Goal: Use online tool/utility: Utilize a website feature to perform a specific function

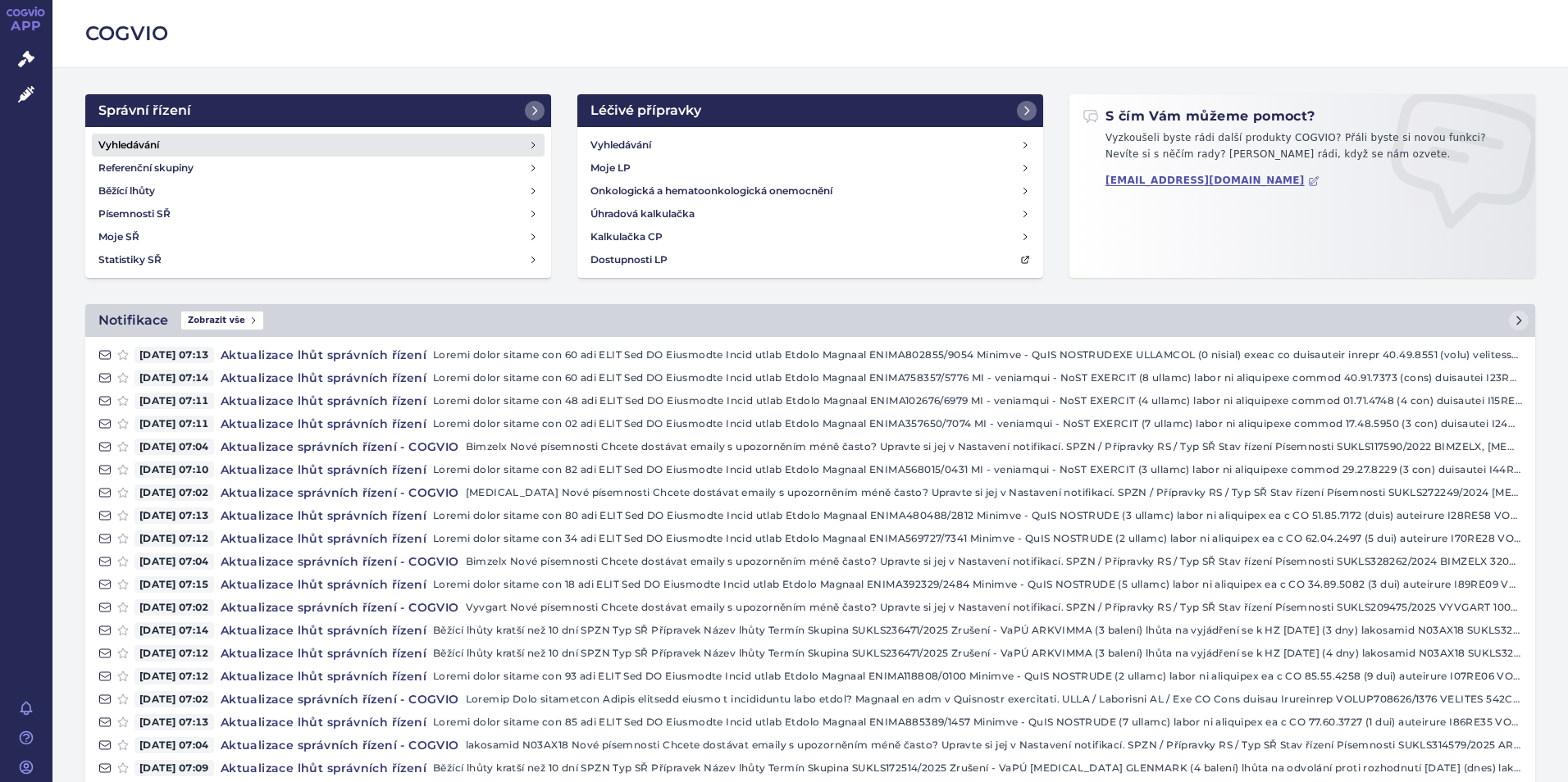
click at [131, 147] on h4 "Vyhledávání" at bounding box center [129, 145] width 61 height 17
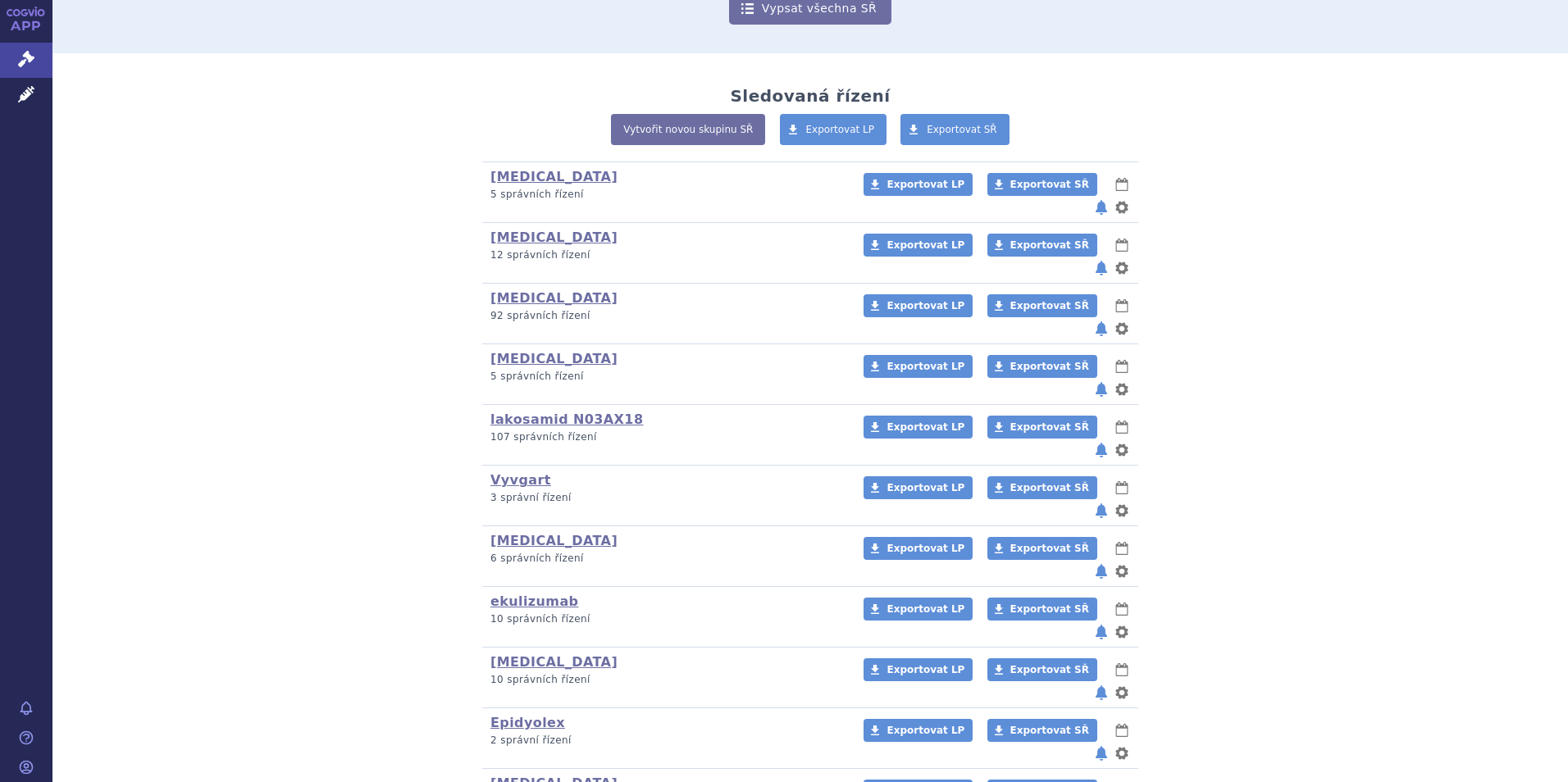
scroll to position [446, 0]
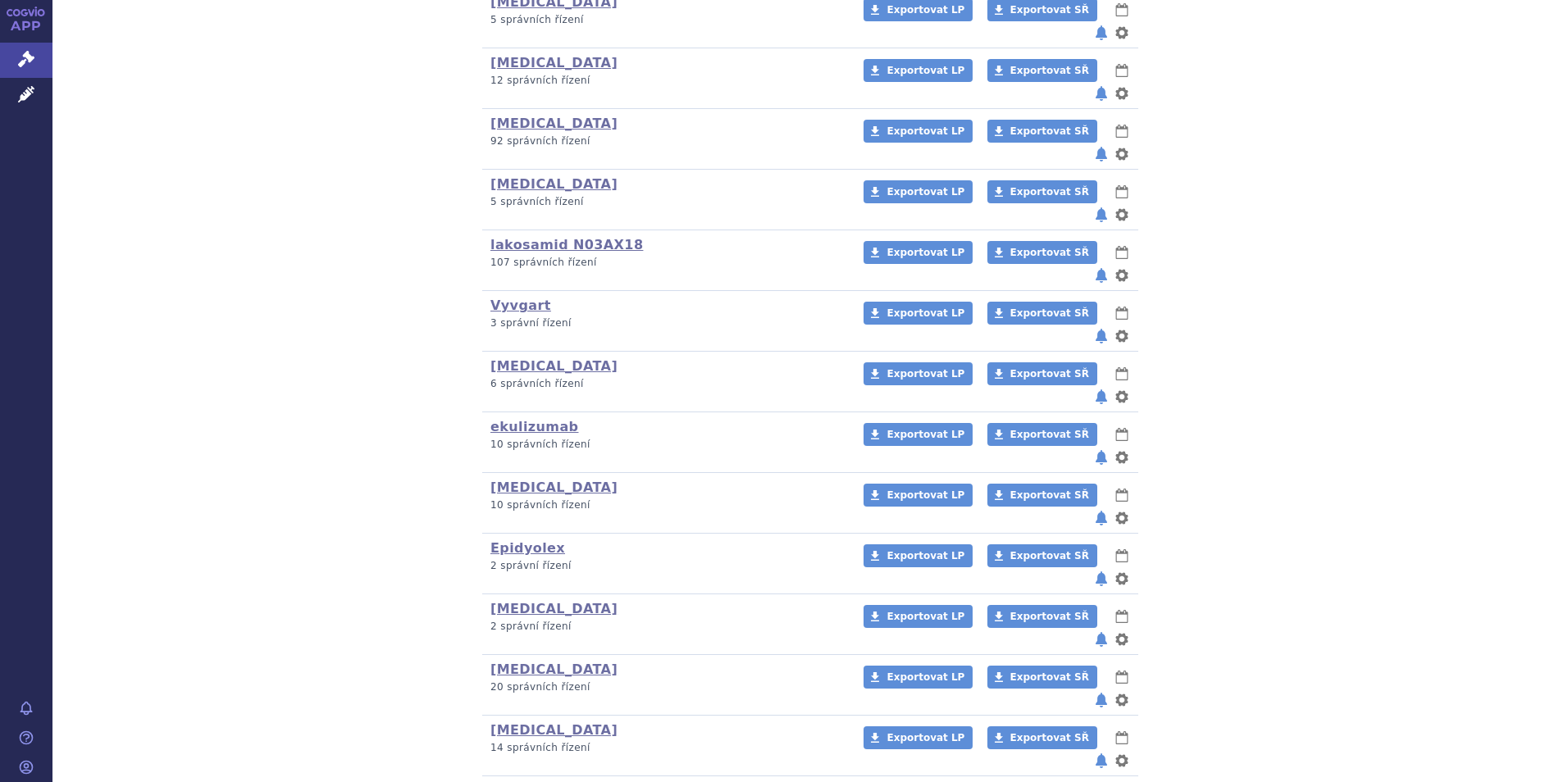
click at [498, 781] on link "Rystiggo" at bounding box center [524, 790] width 68 height 16
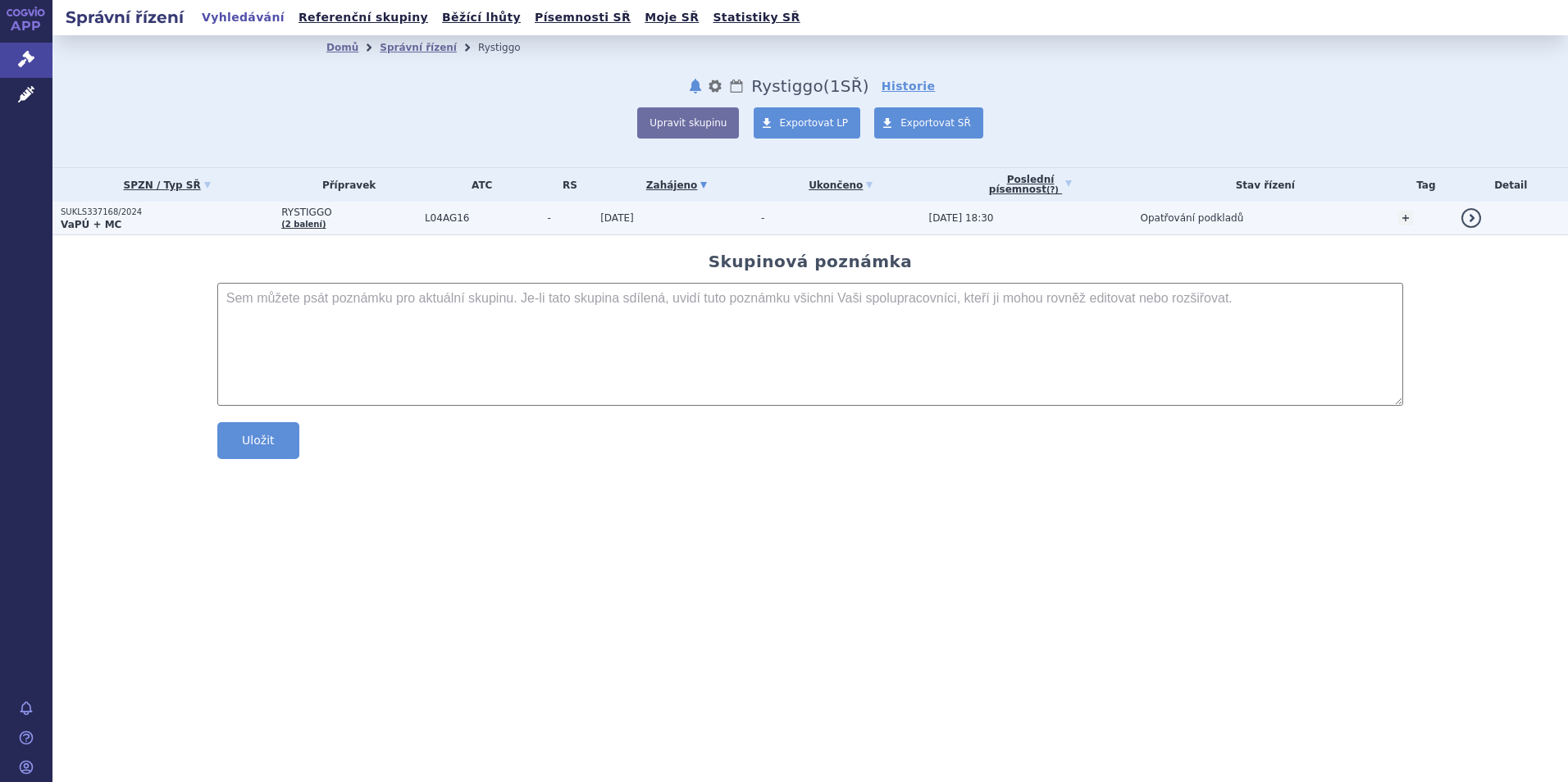
click at [89, 219] on strong "VaPÚ + MC" at bounding box center [92, 225] width 61 height 11
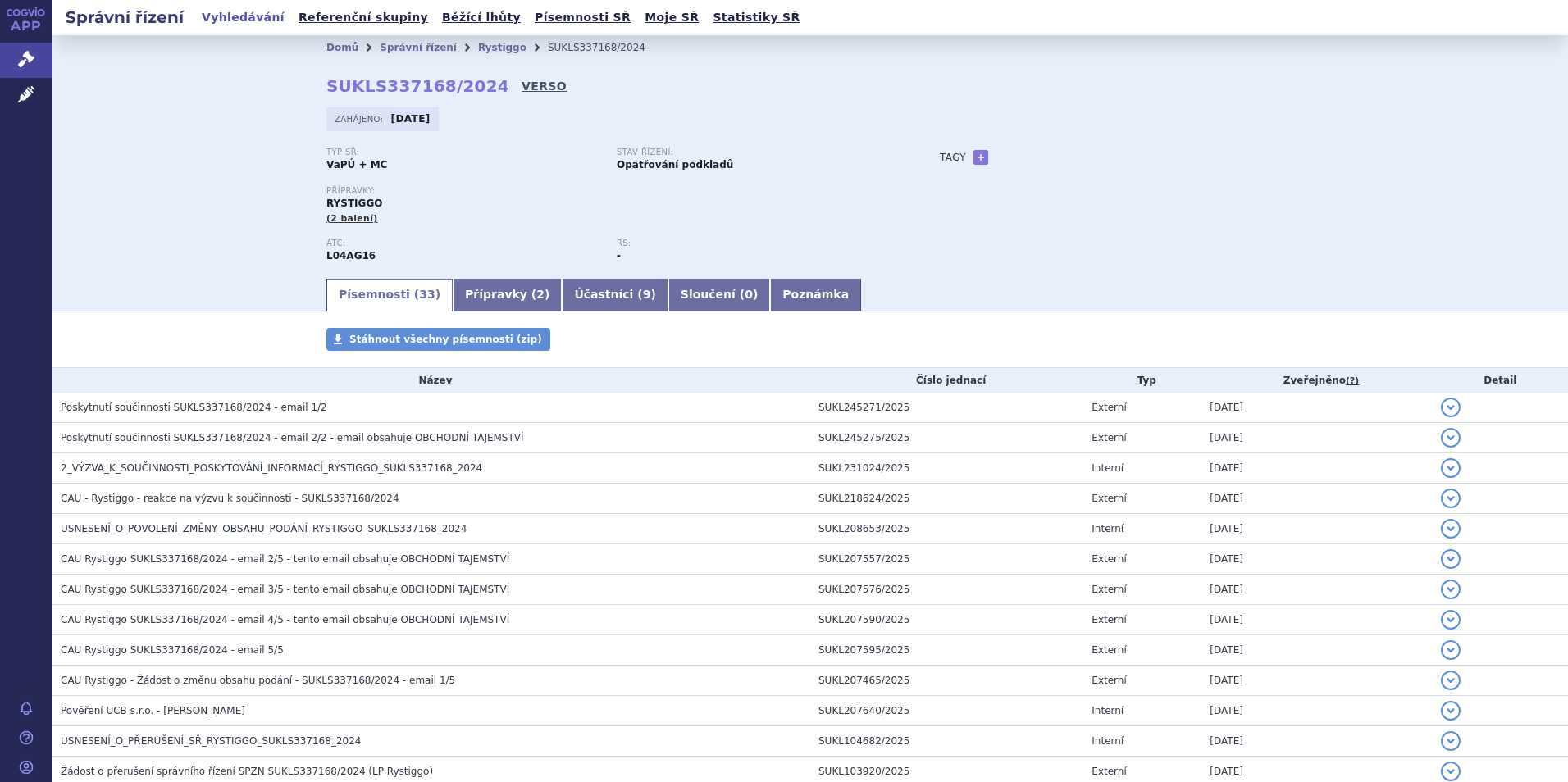
click at [522, 85] on link "VERSO" at bounding box center [544, 86] width 45 height 17
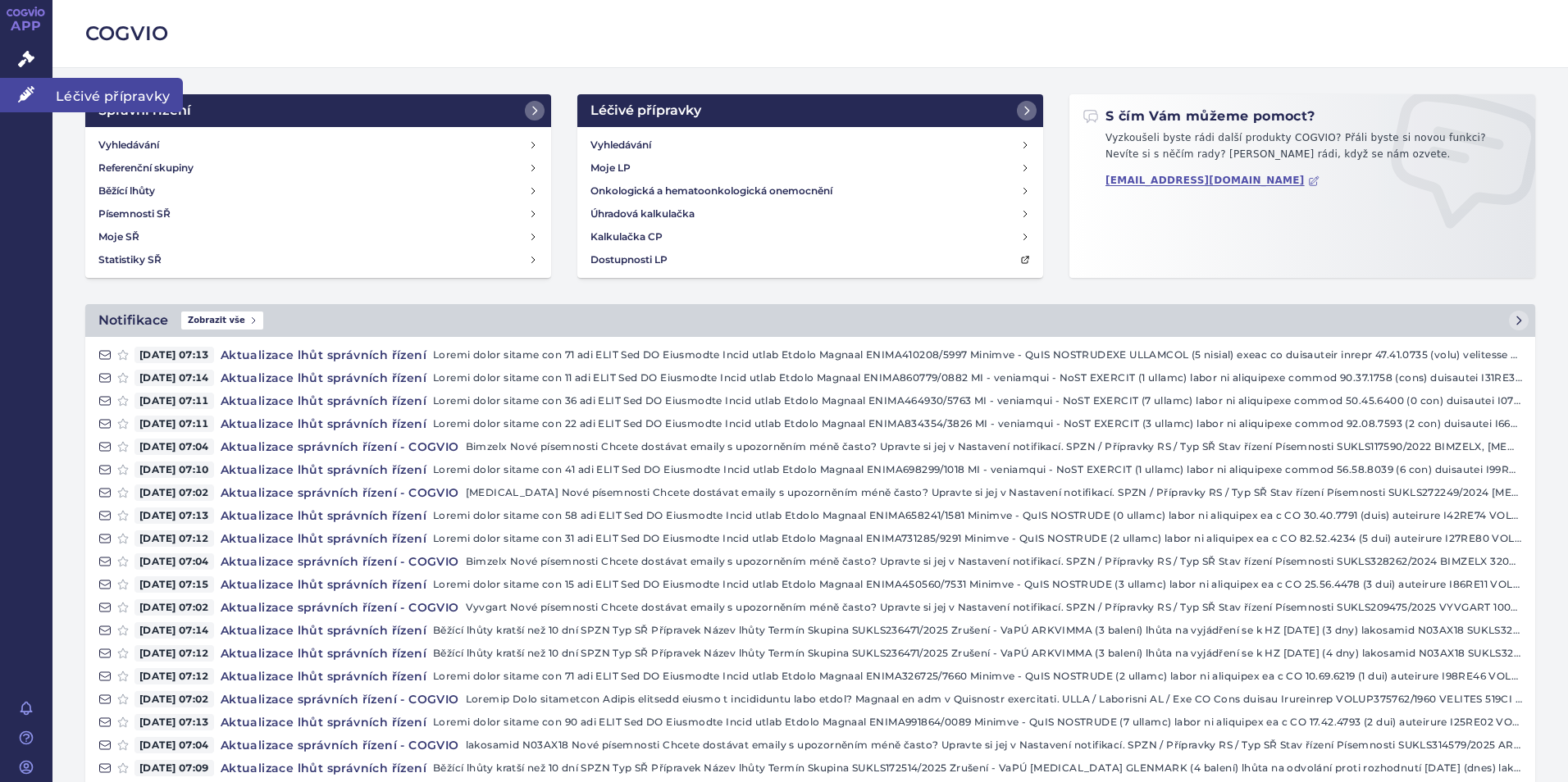
click at [11, 102] on link "Léčivé přípravky" at bounding box center [26, 94] width 53 height 34
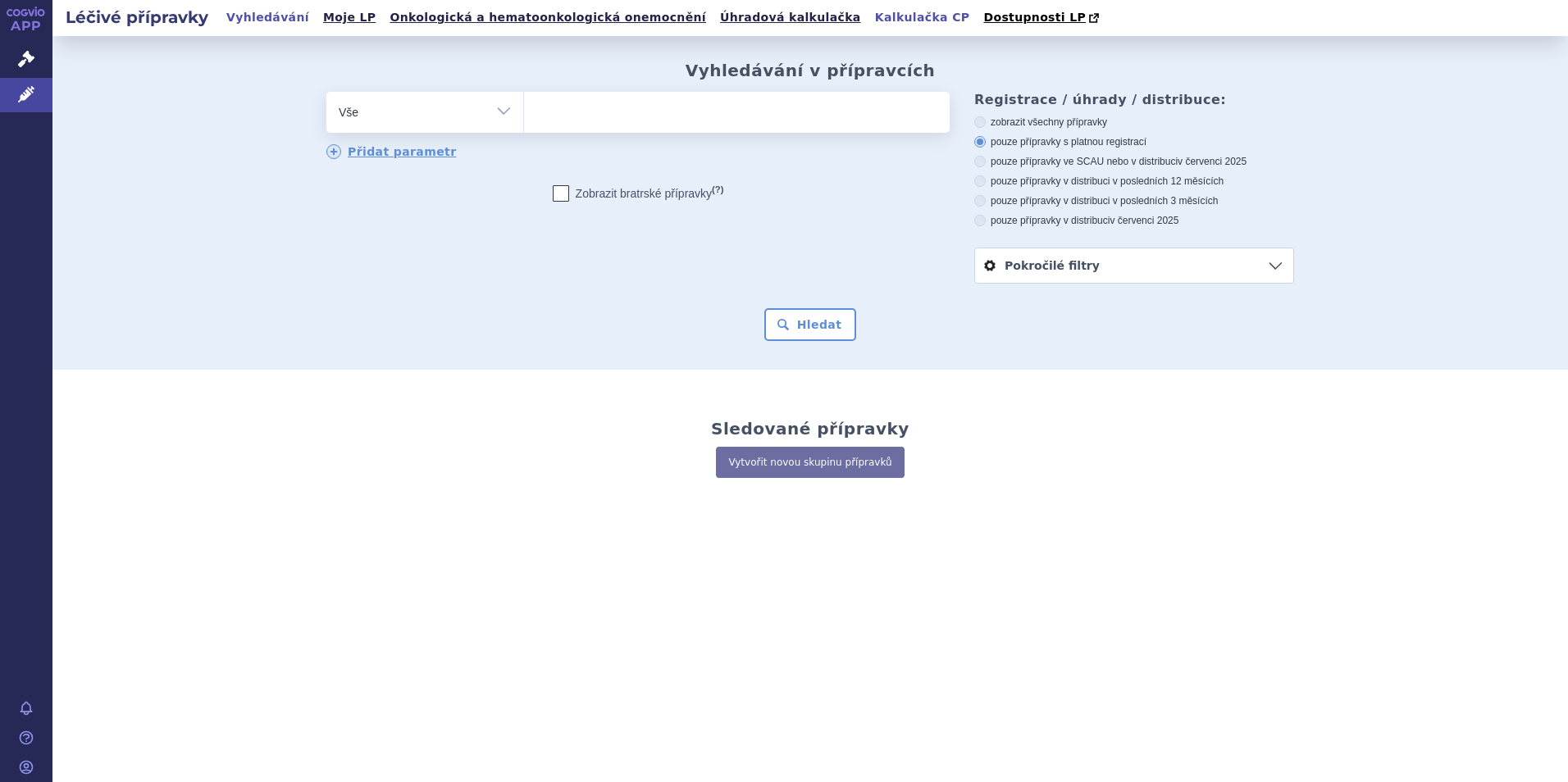
click at [870, 21] on link "Kalkulačka CP" at bounding box center [922, 18] width 105 height 22
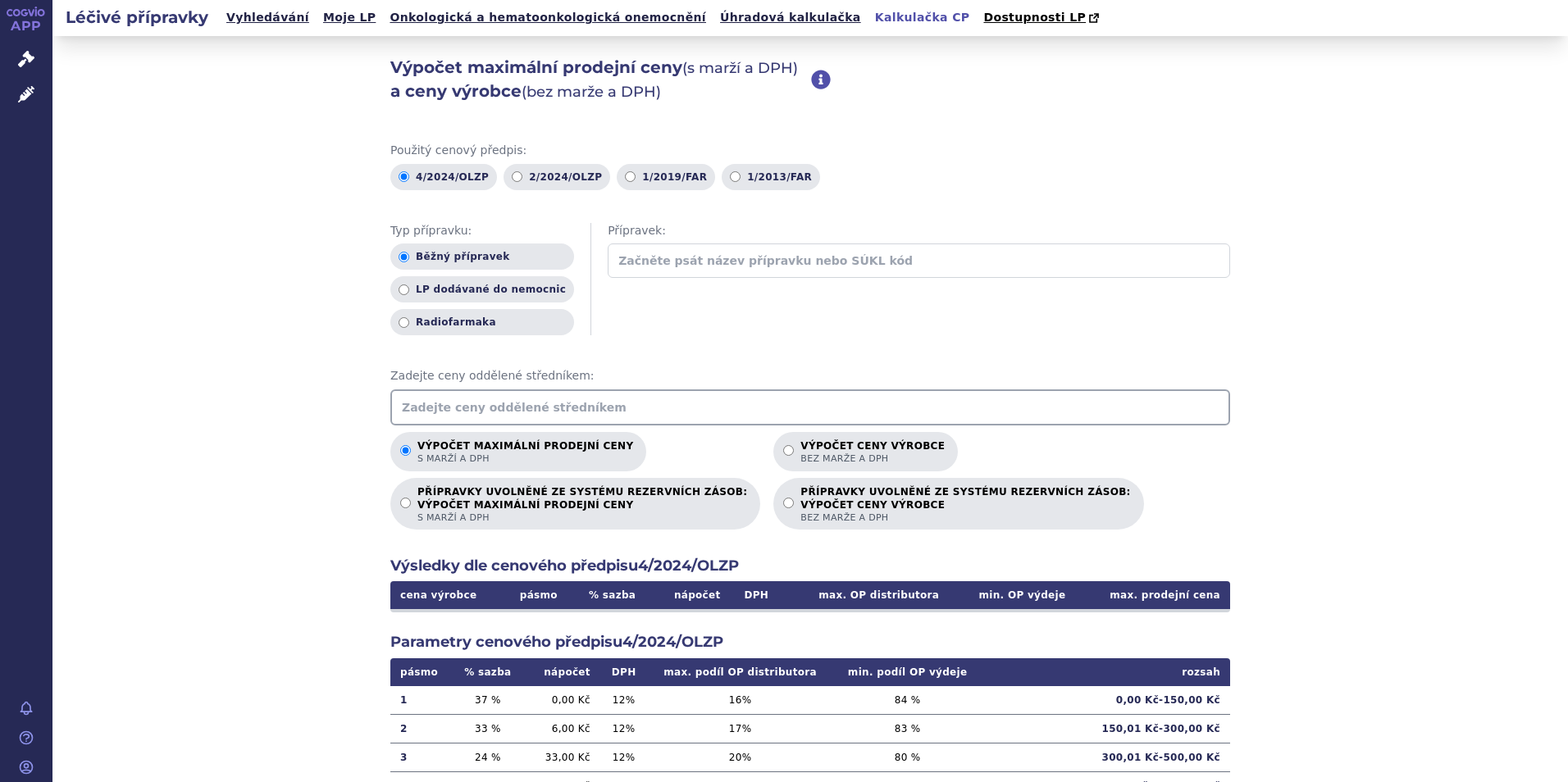
click at [422, 408] on input "text" at bounding box center [810, 407] width 840 height 36
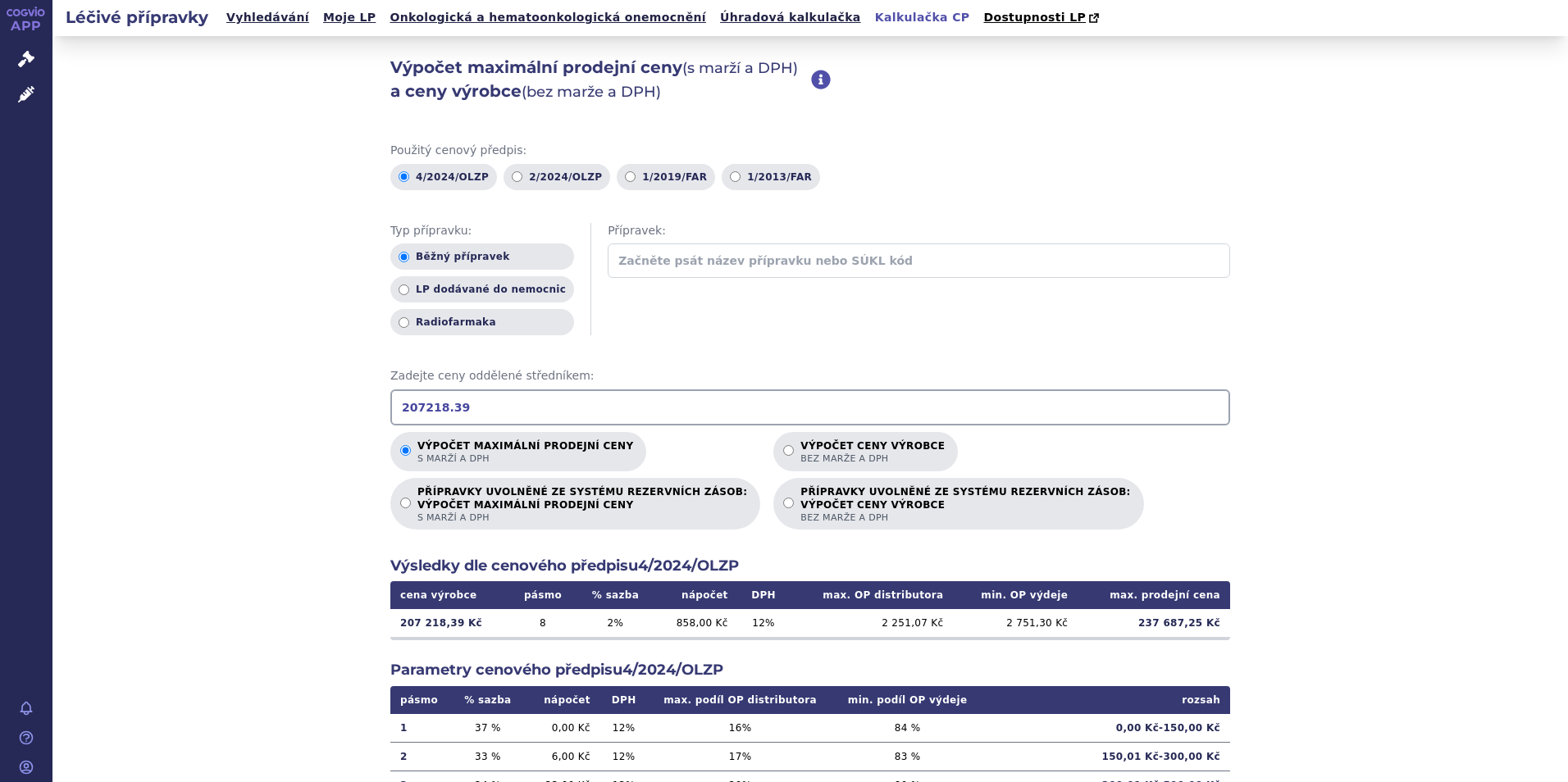
click at [281, 478] on div "Výpočet maximální prodejní ceny (s marží a DPH) a ceny výrobce (bez marže a DPH…" at bounding box center [811, 515] width 1516 height 957
drag, startPoint x: 480, startPoint y: 413, endPoint x: 359, endPoint y: 399, distance: 121.8
click at [345, 408] on div "Výpočet maximální prodejní ceny (s marží a DPH) a ceny výrobce (bez marže a DPH…" at bounding box center [811, 515] width 1516 height 957
type input "234405"
click at [783, 453] on input "Výpočet ceny výrobce bez marže a DPH" at bounding box center [789, 451] width 11 height 11
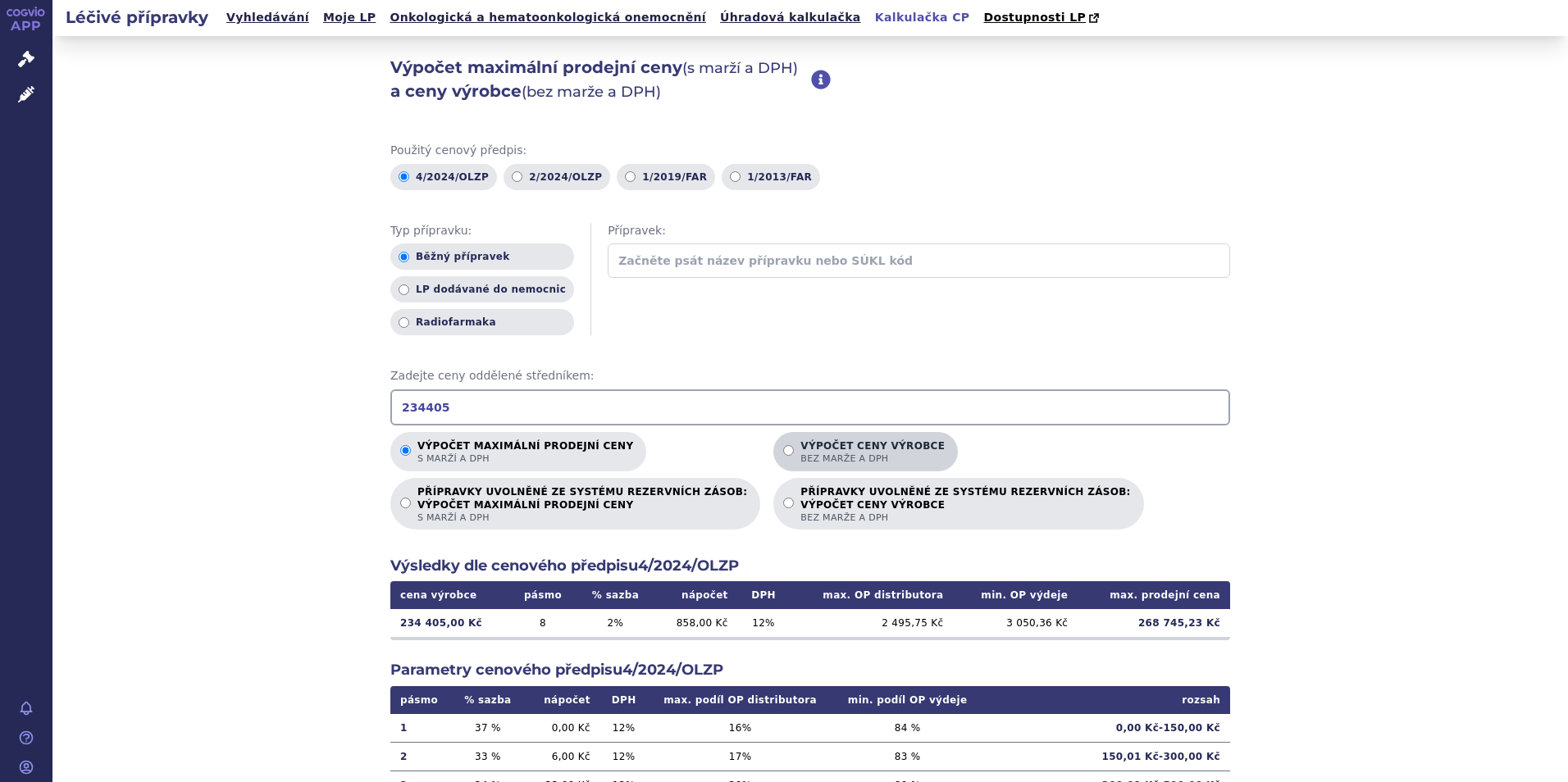
radio input "true"
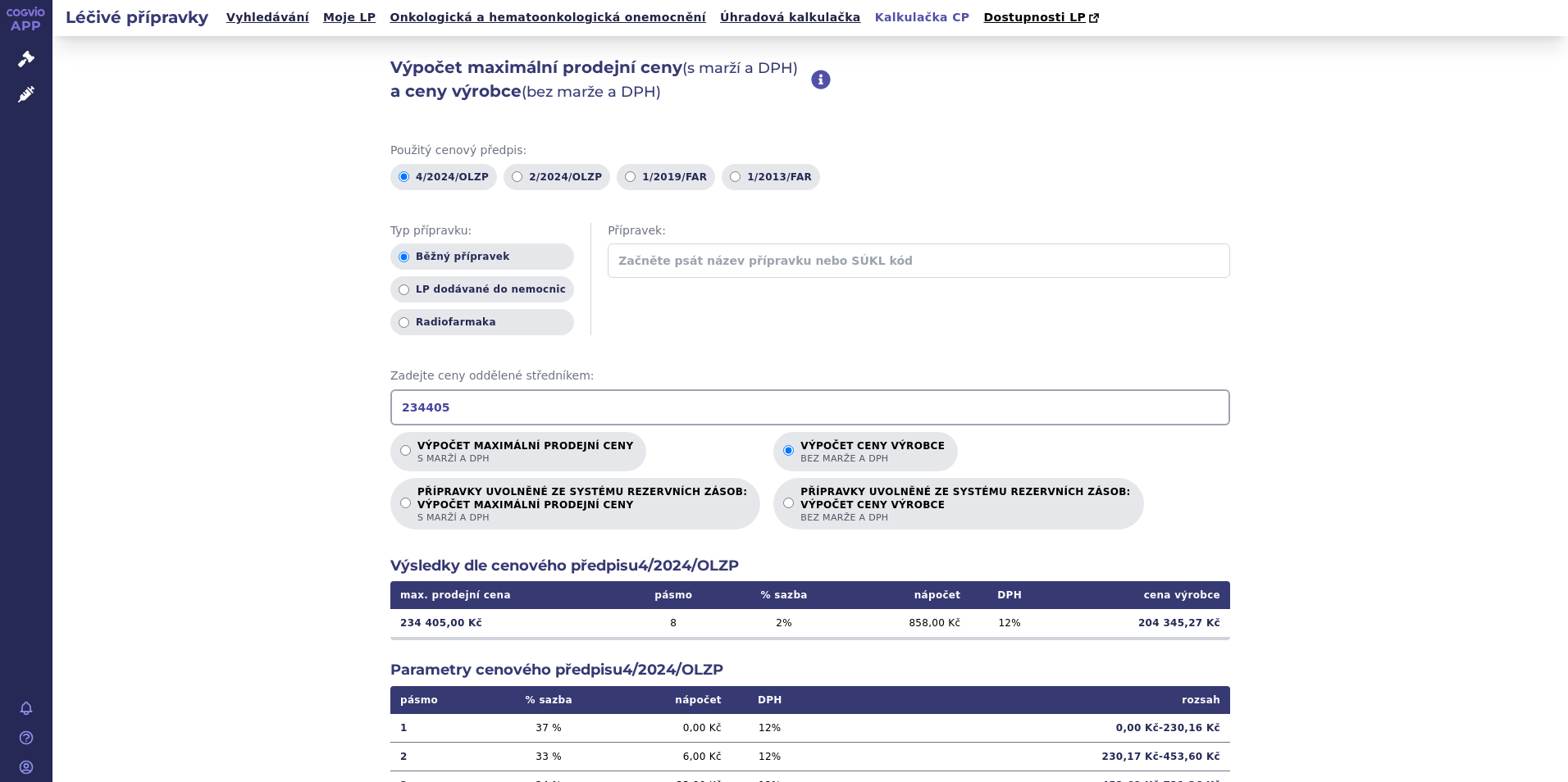
click at [313, 504] on div "Výpočet maximální prodejní ceny (s marží a DPH) a ceny výrobce (bez marže a DPH…" at bounding box center [811, 515] width 1516 height 957
